Goal: Information Seeking & Learning: Learn about a topic

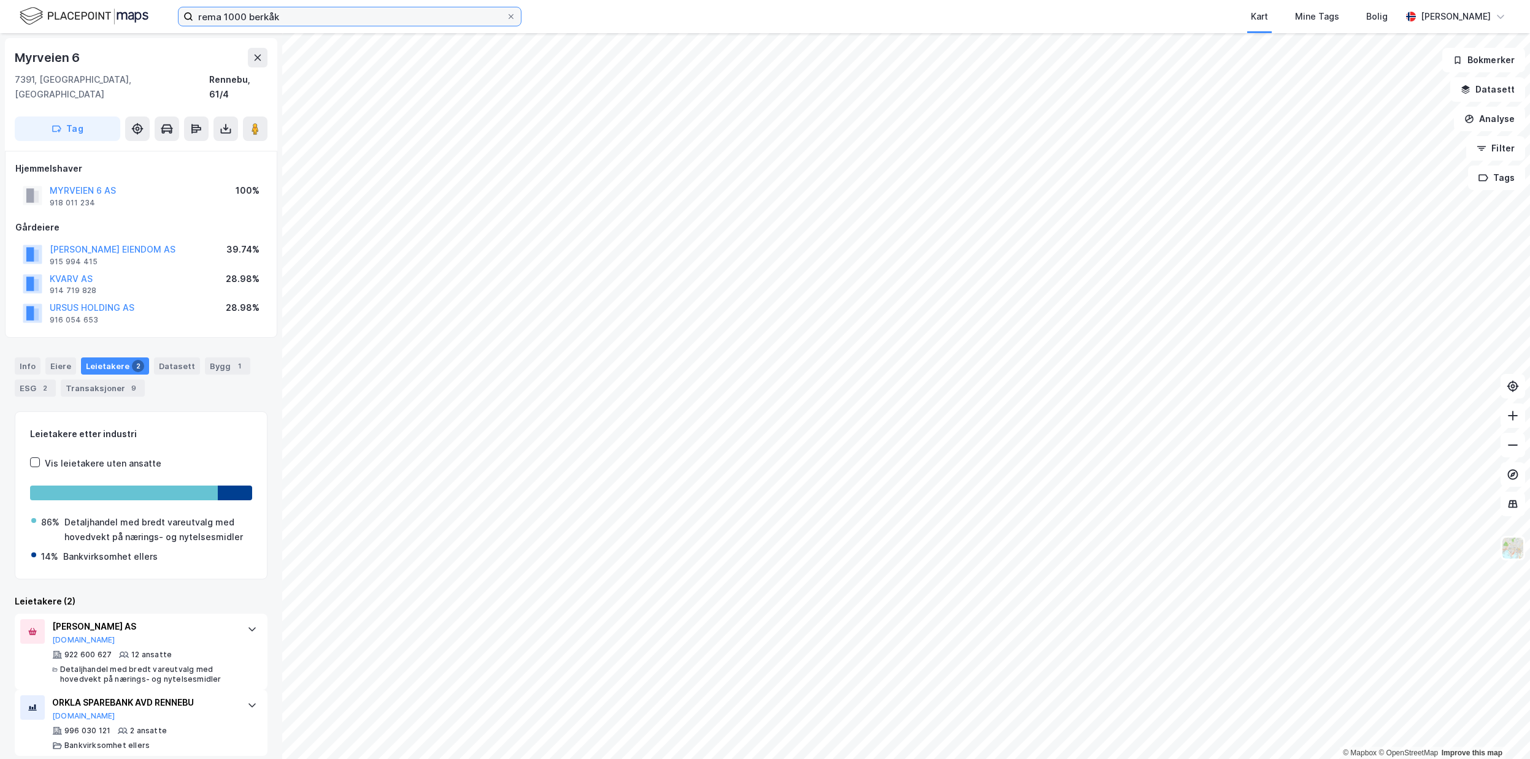
click at [413, 10] on input "rema 1000 berkåk" at bounding box center [349, 16] width 313 height 18
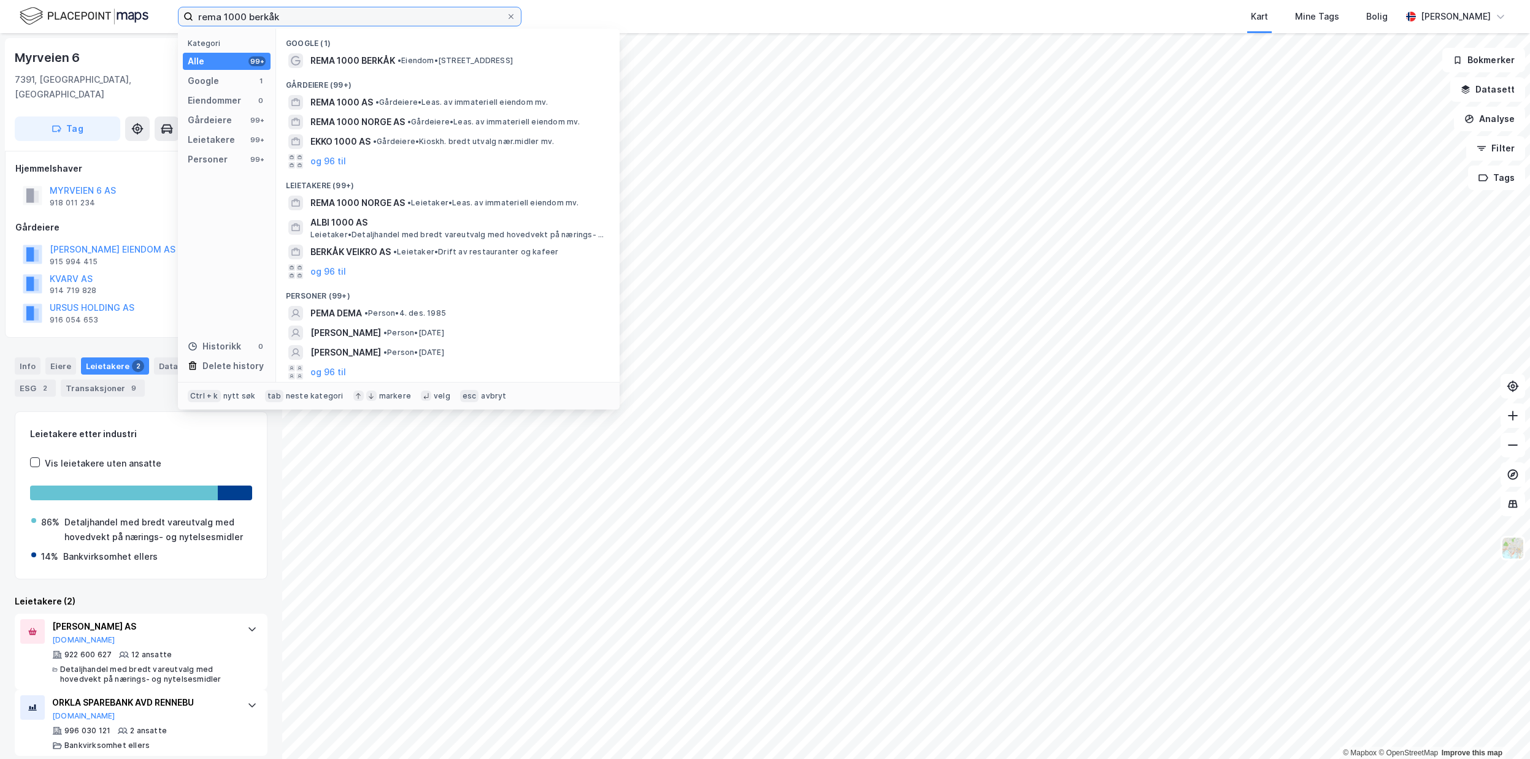
drag, startPoint x: 412, startPoint y: 10, endPoint x: 153, endPoint y: -4, distance: 259.9
click at [193, 7] on input "rema 1000 berkåk" at bounding box center [349, 16] width 313 height 18
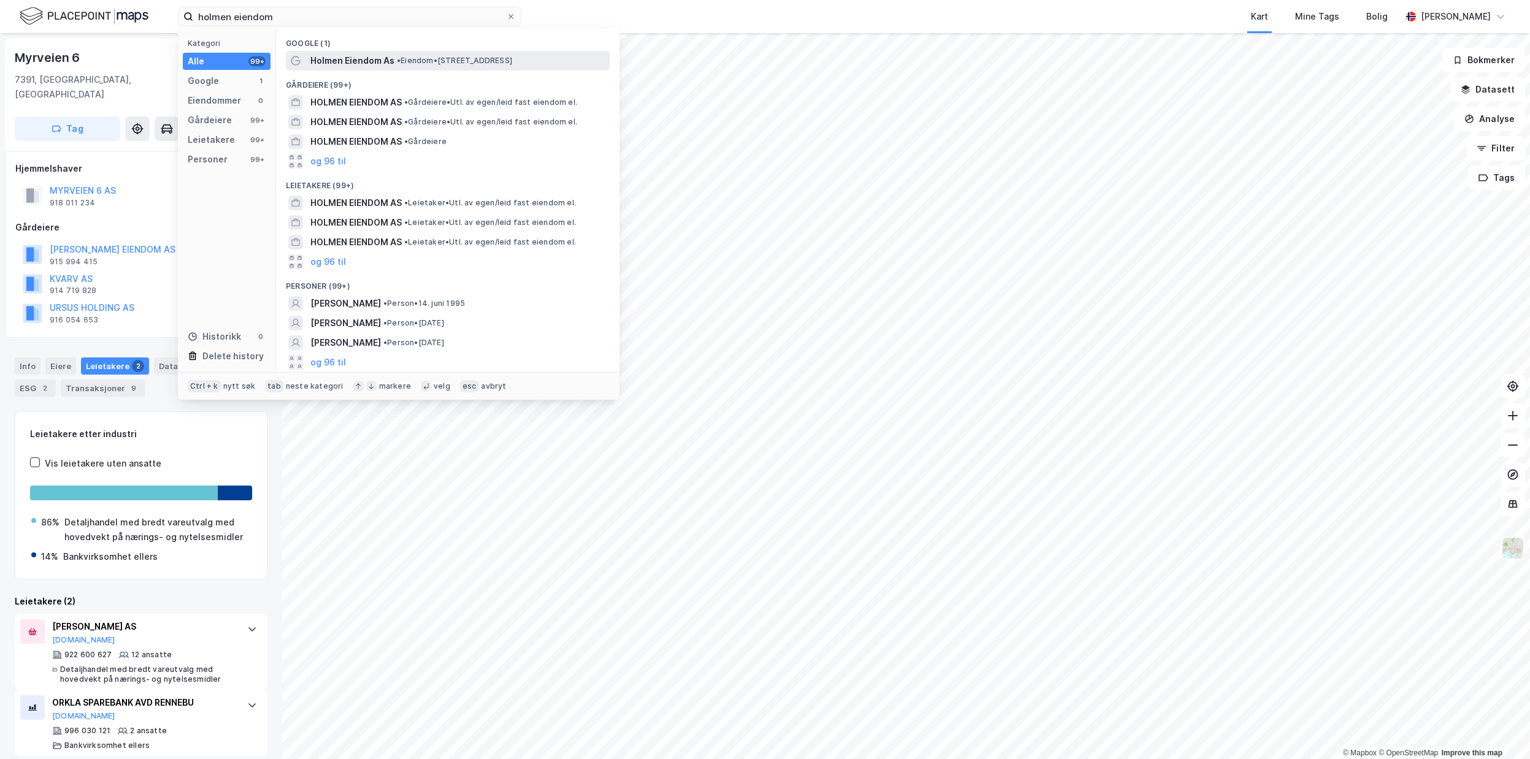
click at [371, 62] on span "Holmen Eiendom As" at bounding box center [352, 60] width 84 height 15
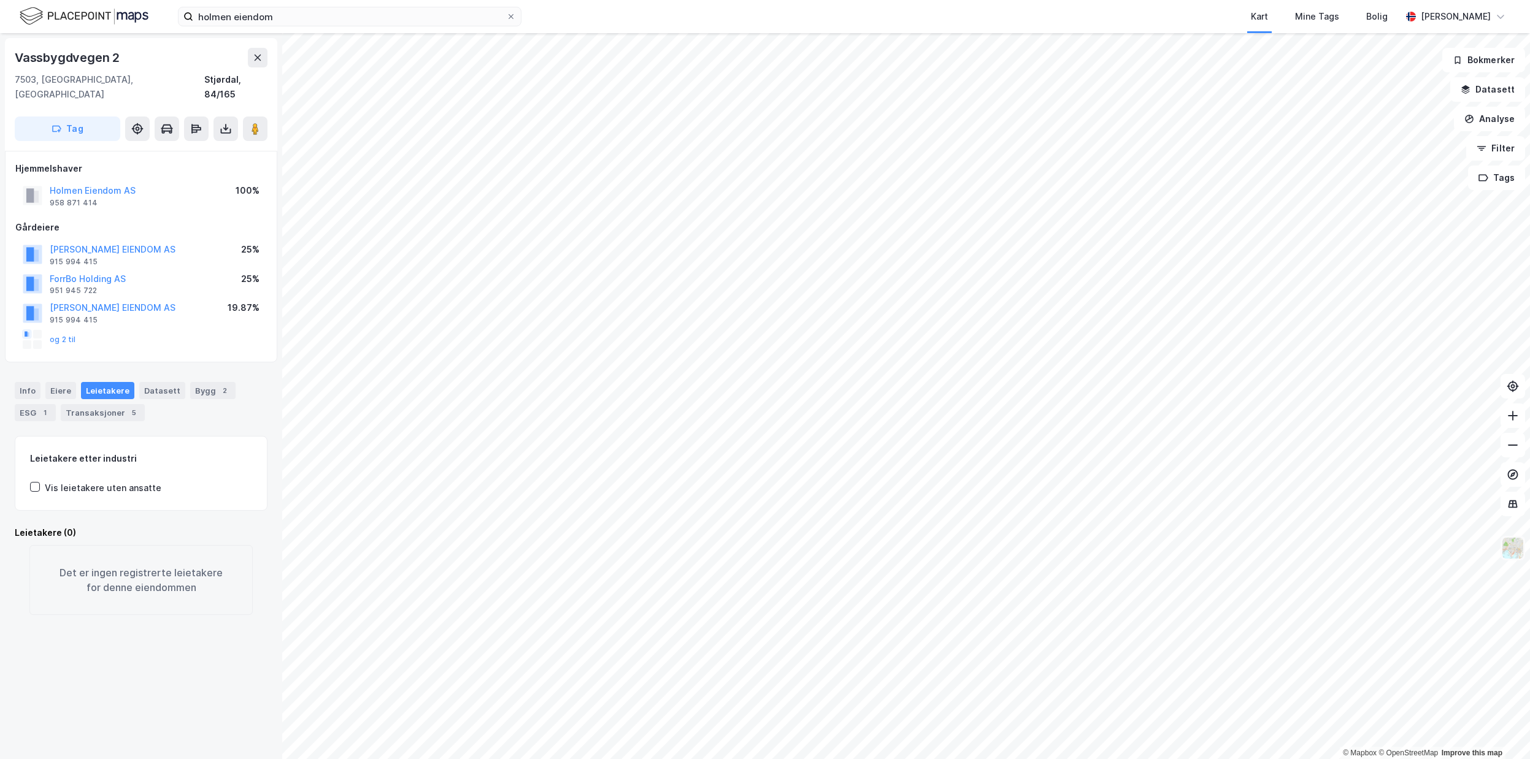
click at [1521, 546] on img at bounding box center [1512, 548] width 23 height 23
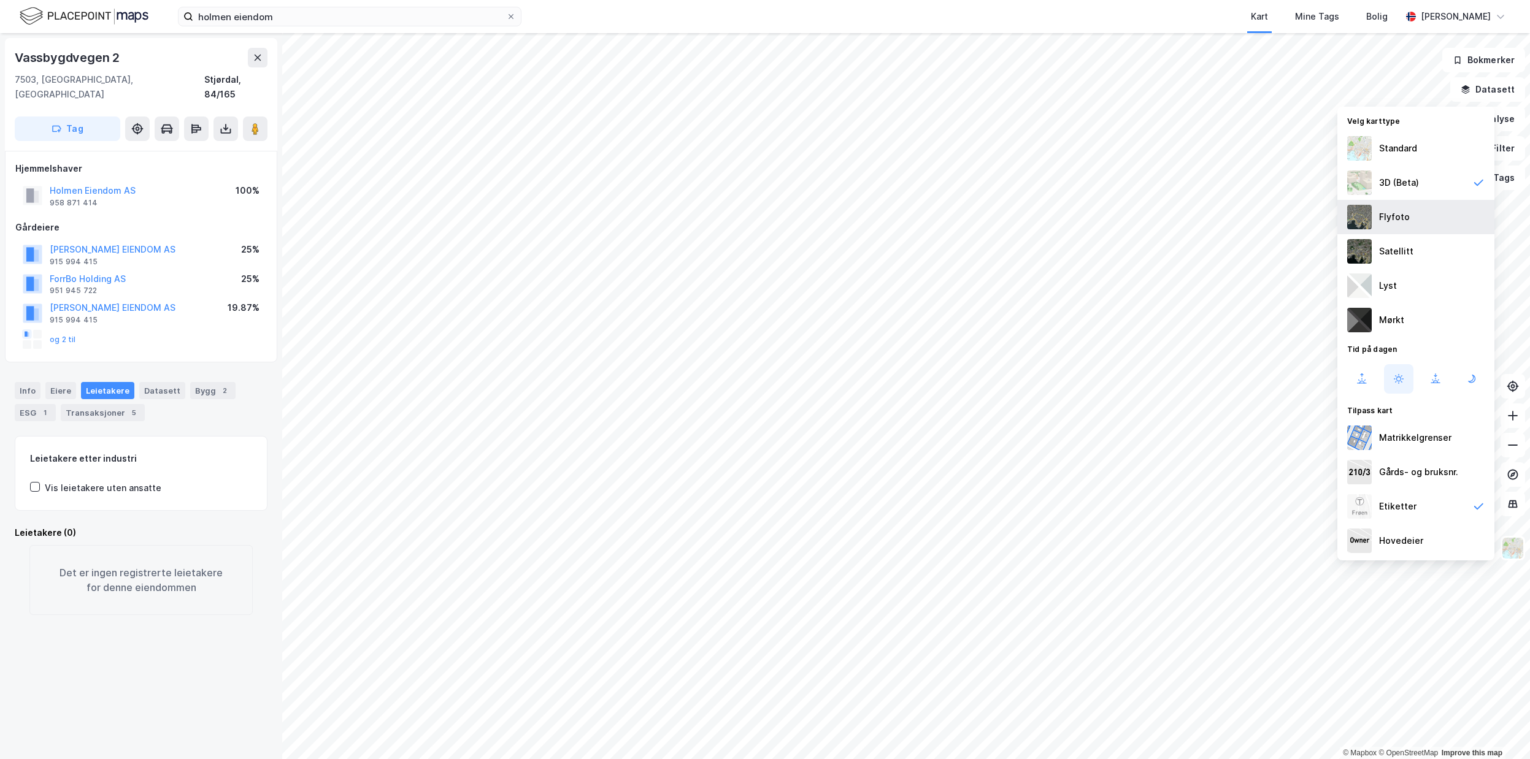
click at [1432, 218] on div "Flyfoto" at bounding box center [1415, 217] width 157 height 34
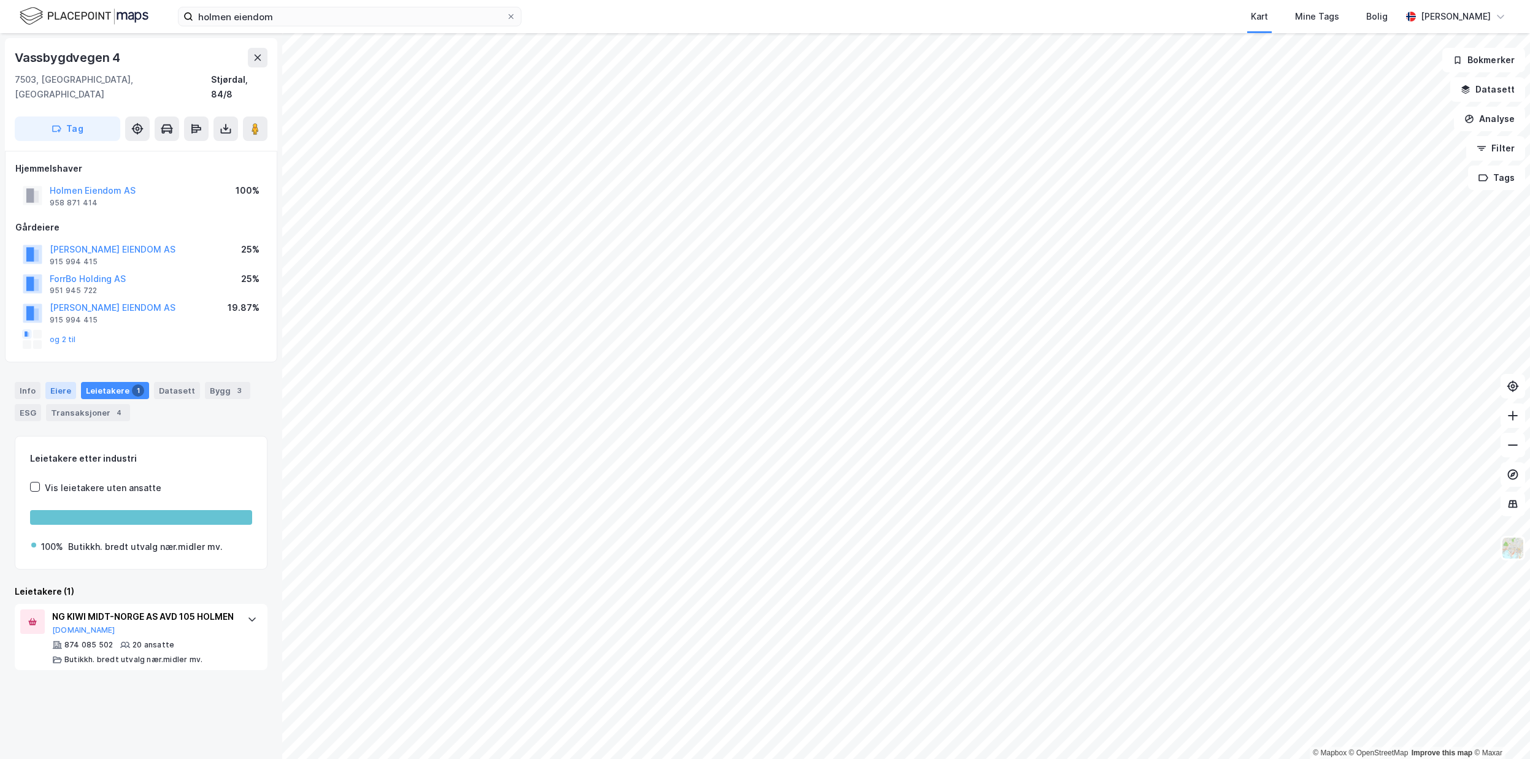
click at [63, 382] on div "Eiere" at bounding box center [60, 390] width 31 height 17
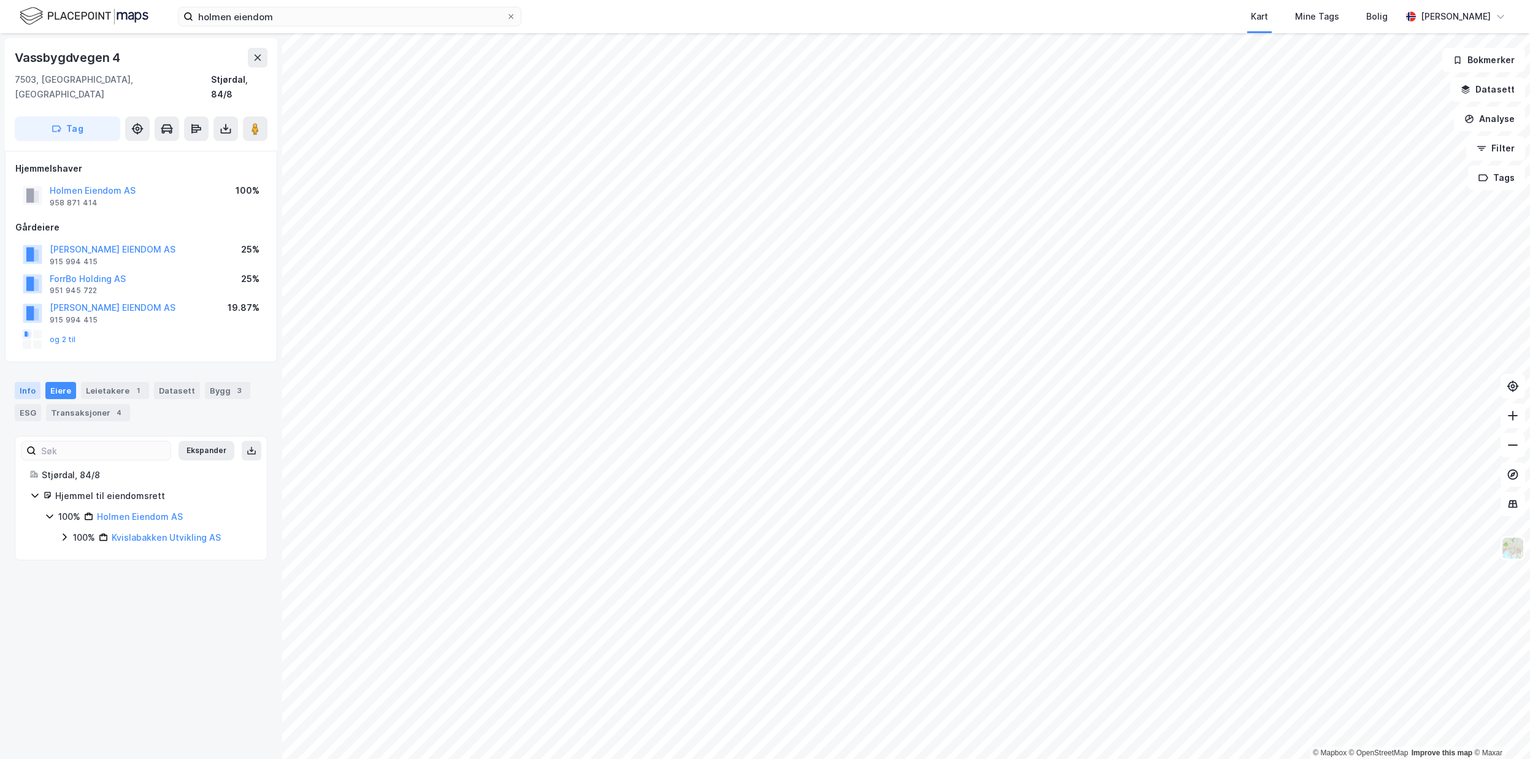
click at [31, 382] on div "Info" at bounding box center [28, 390] width 26 height 17
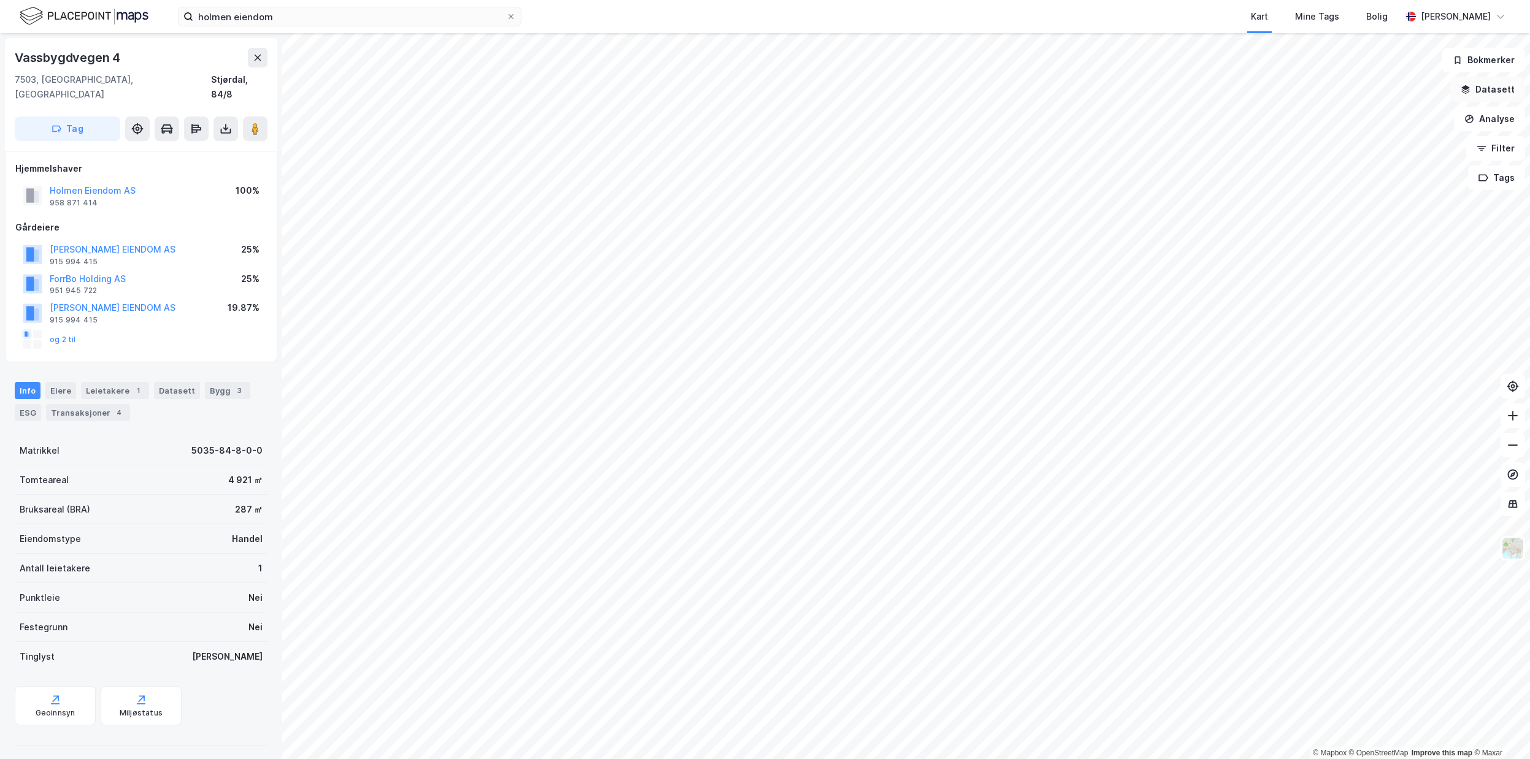
click at [1499, 98] on button "Datasett" at bounding box center [1487, 89] width 75 height 25
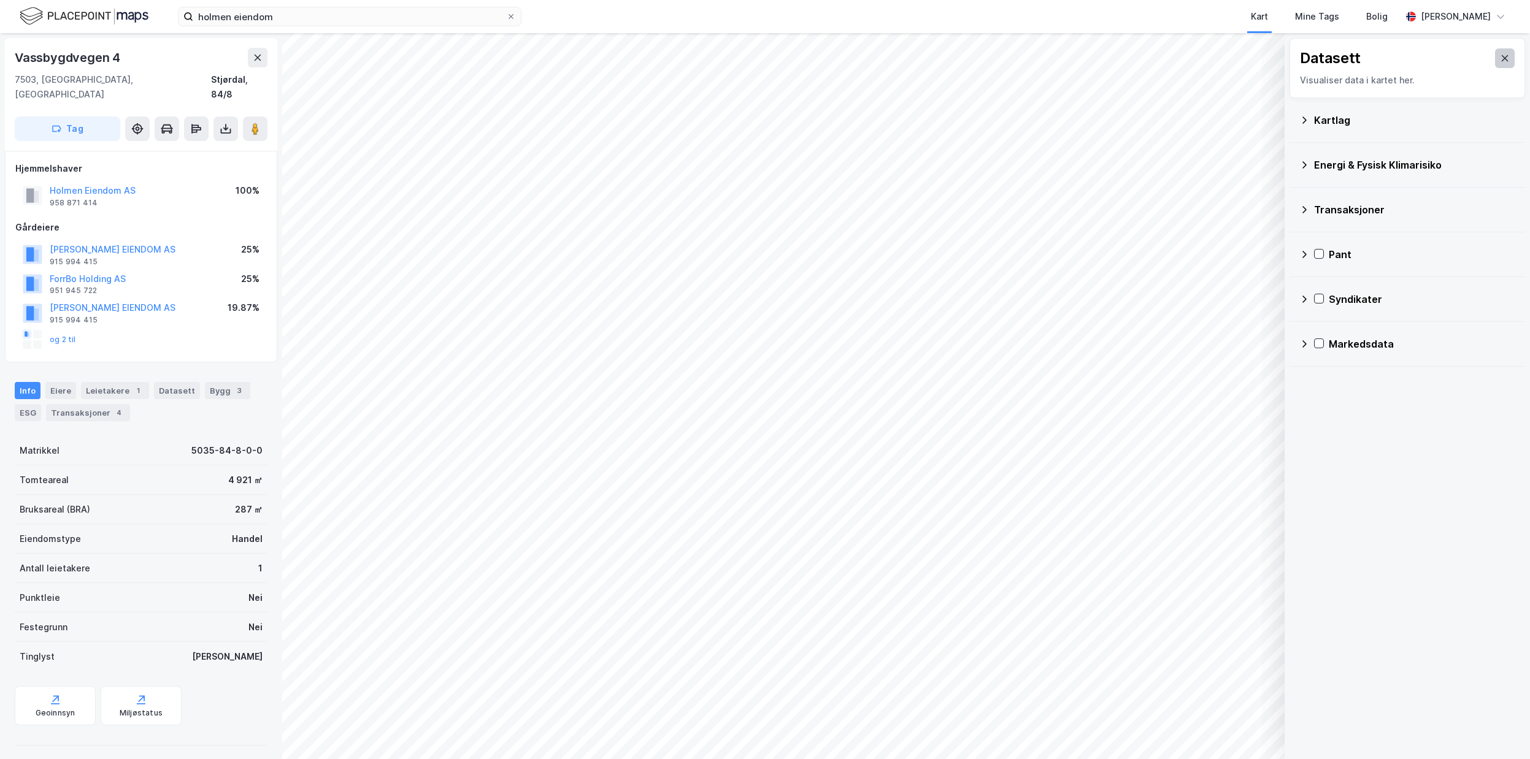
click at [1502, 63] on button at bounding box center [1505, 58] width 20 height 20
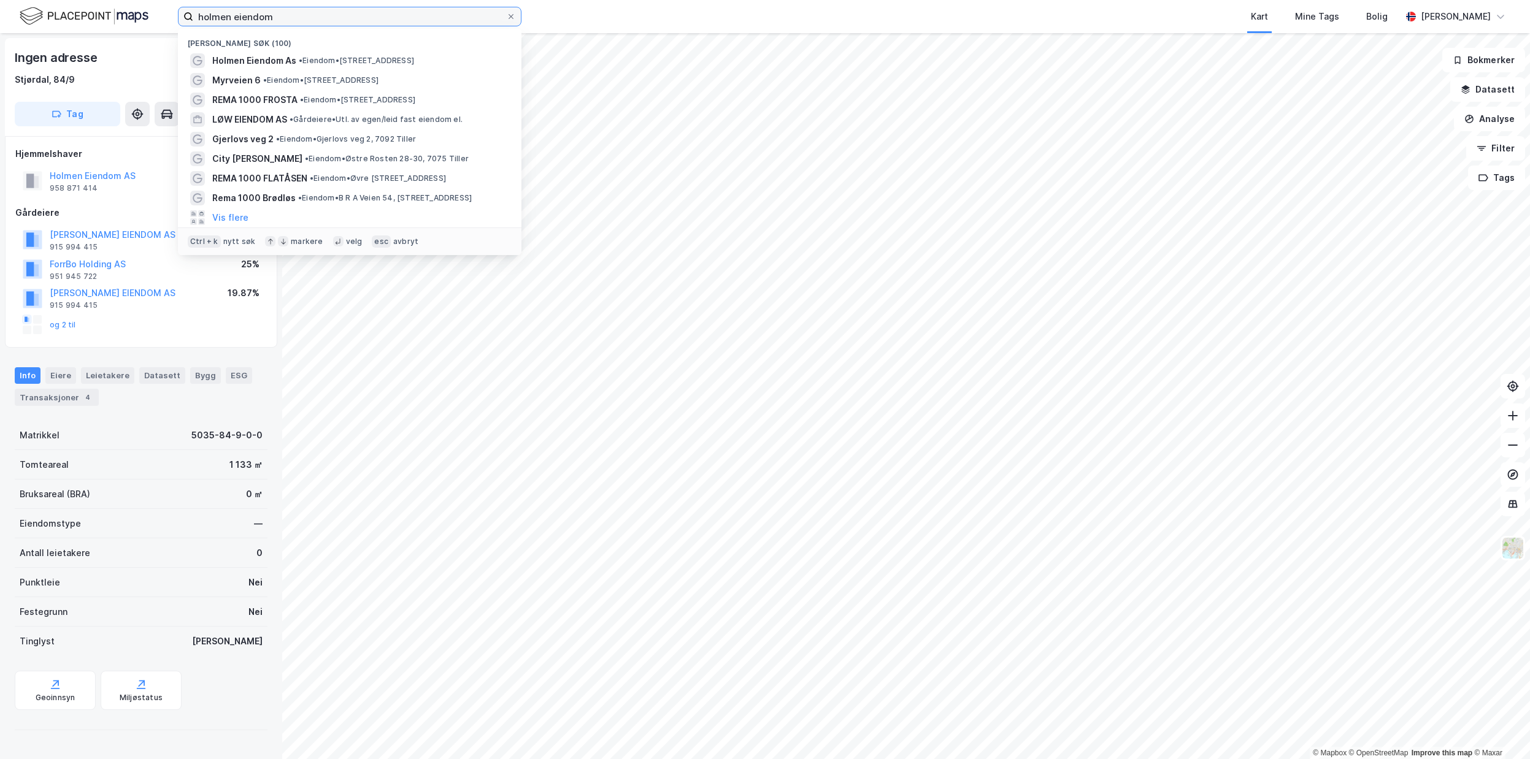
drag, startPoint x: 285, startPoint y: 13, endPoint x: -40, endPoint y: 45, distance: 326.1
click at [193, 26] on input "holmen eiendom" at bounding box center [349, 16] width 313 height 18
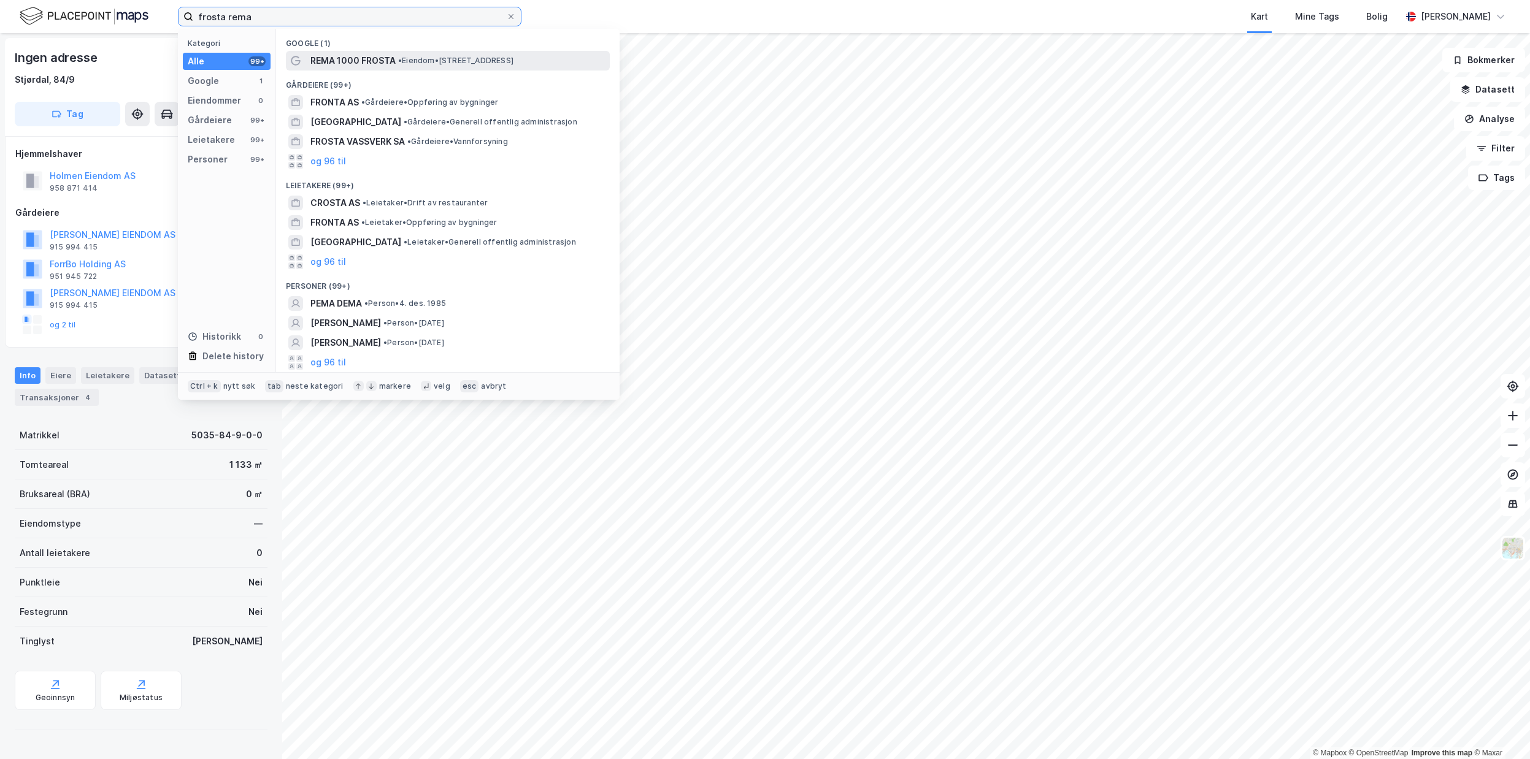
type input "frosta rema"
click at [355, 55] on span "REMA 1000 FROSTA" at bounding box center [352, 60] width 85 height 15
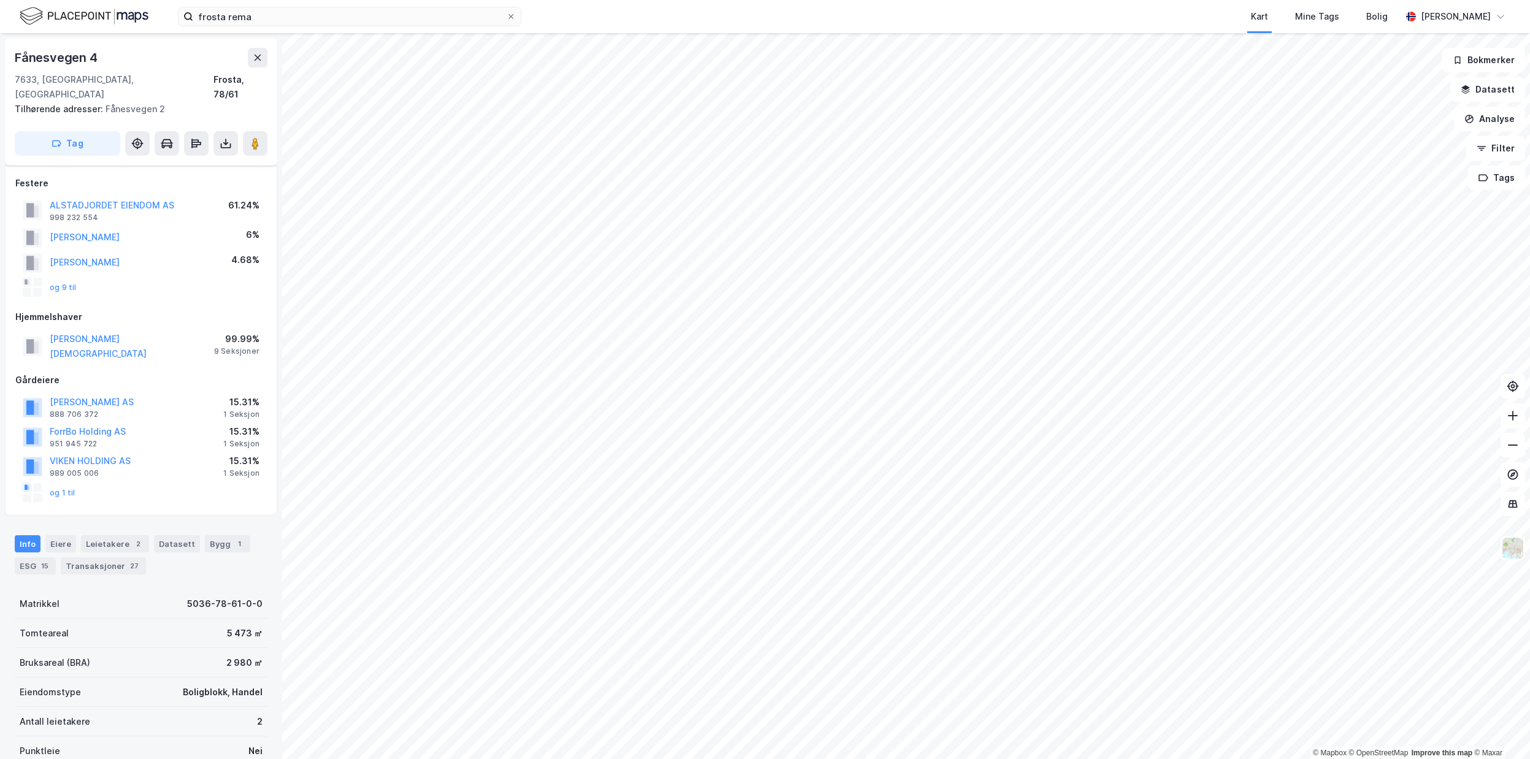
scroll to position [82, 0]
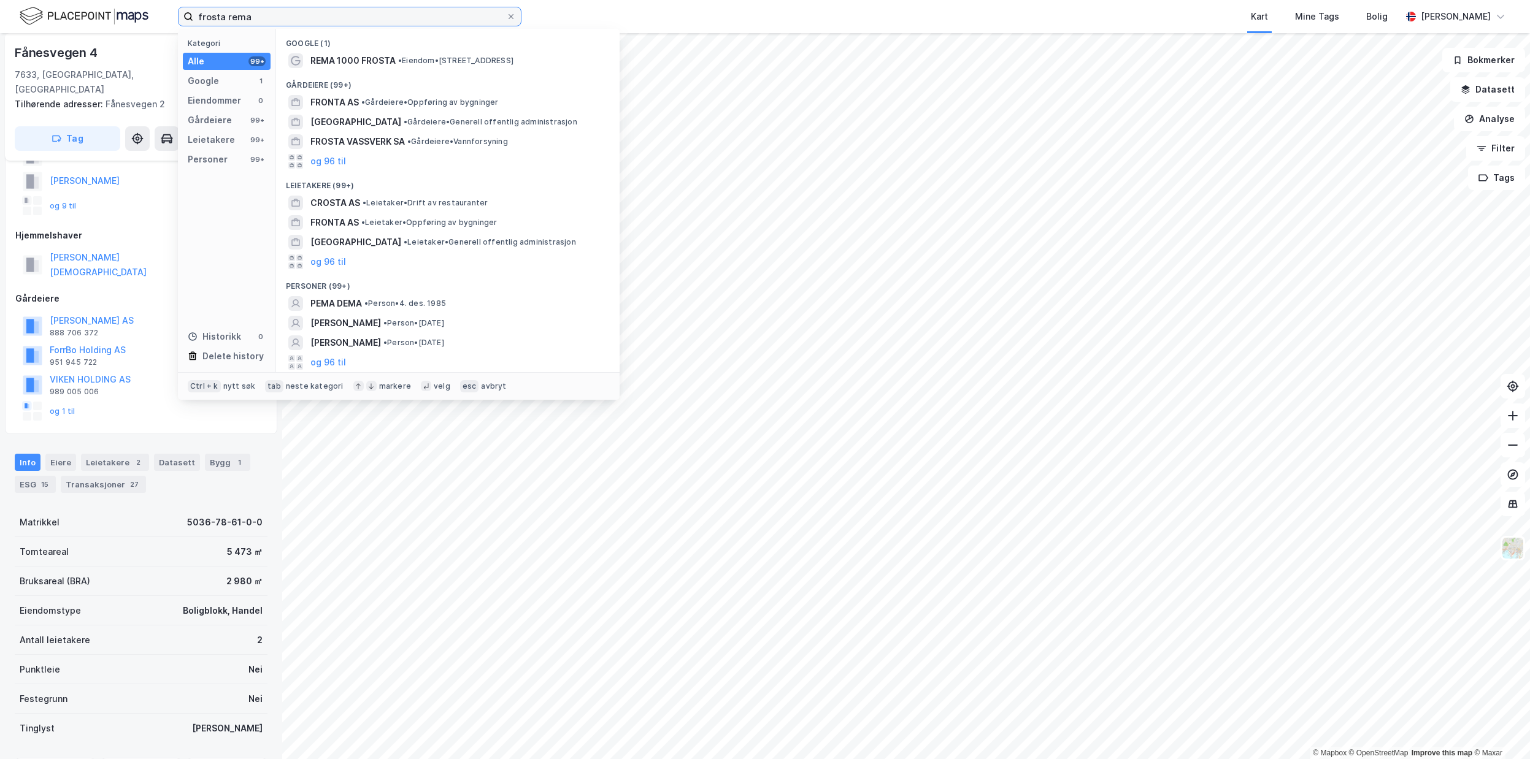
drag, startPoint x: 257, startPoint y: 17, endPoint x: -40, endPoint y: 20, distance: 296.9
click at [193, 20] on input "frosta rema" at bounding box center [349, 16] width 313 height 18
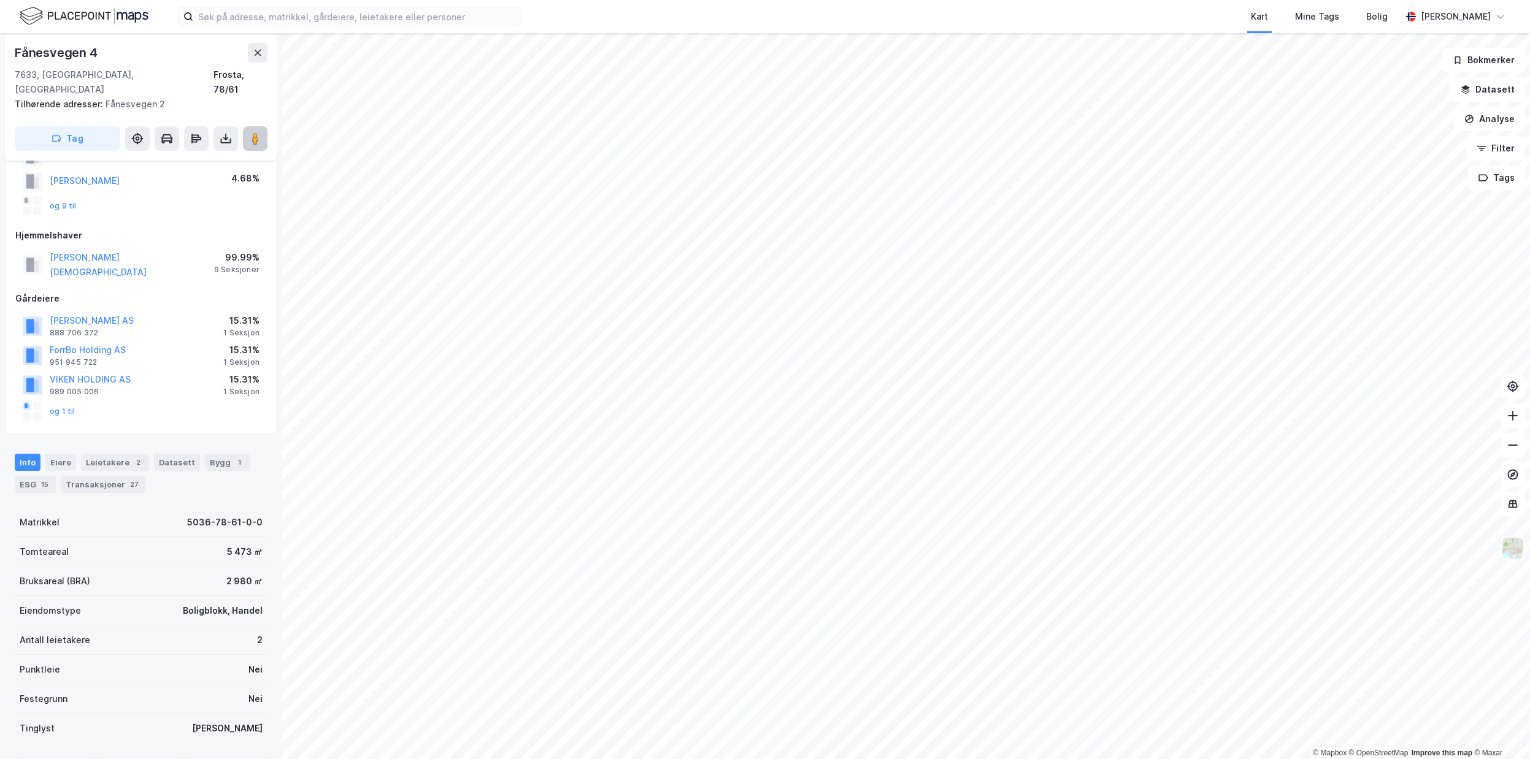
click at [264, 126] on button at bounding box center [255, 138] width 25 height 25
